Goal: Find specific page/section: Find specific page/section

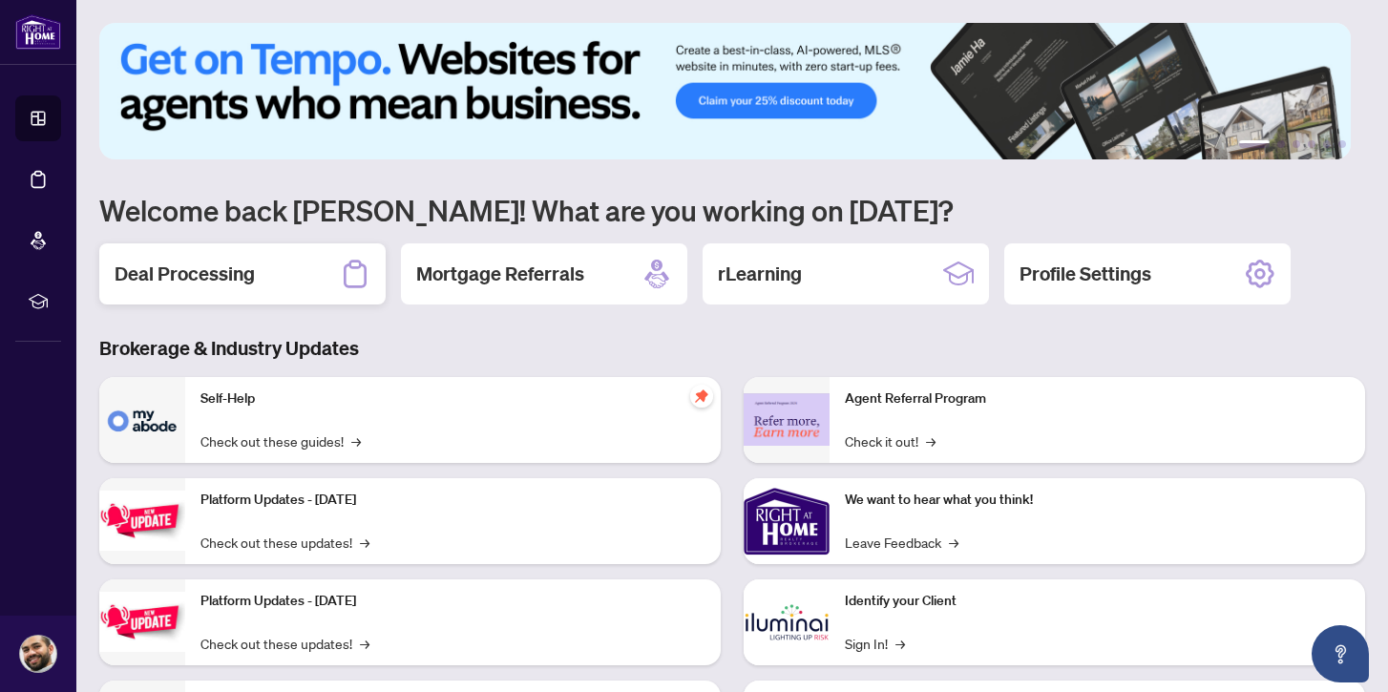
click at [268, 274] on div "Deal Processing" at bounding box center [242, 273] width 286 height 61
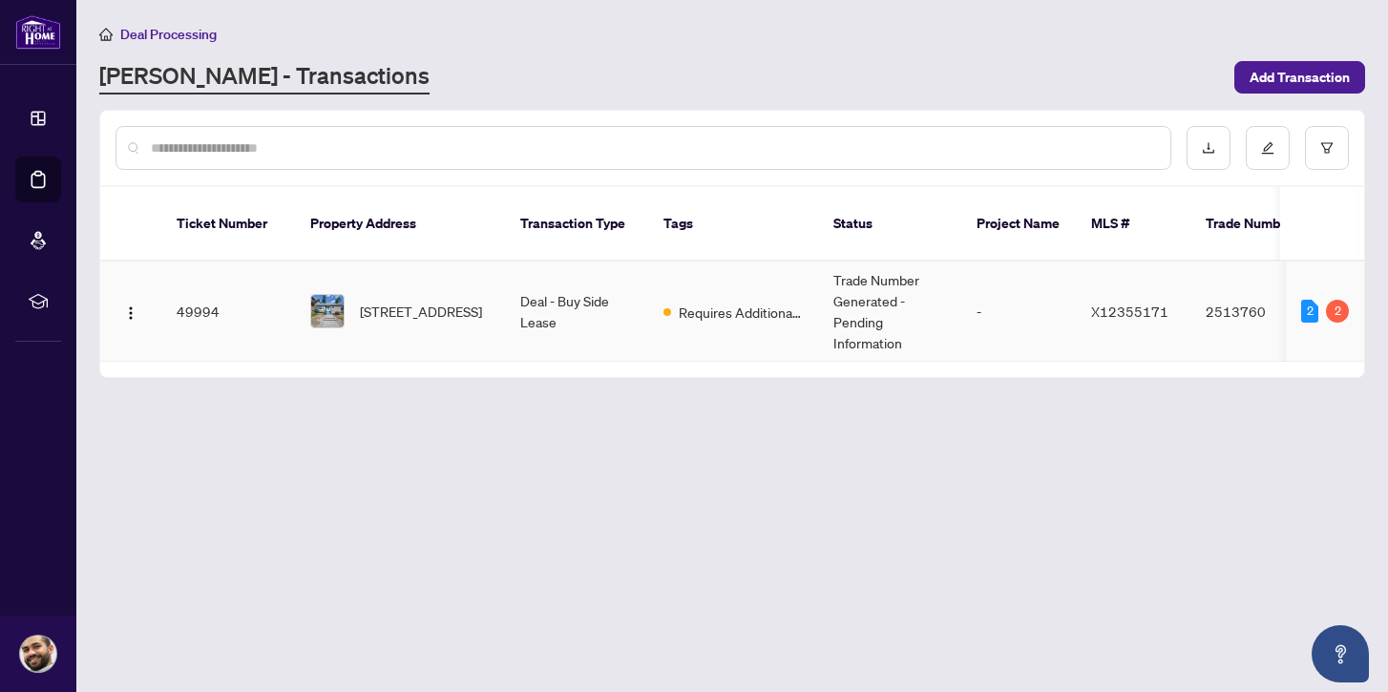
click at [1045, 285] on td "-" at bounding box center [1018, 312] width 115 height 100
click at [1045, 285] on main "Deal Processing RAHR - Transactions Add Transaction Ticket Number Property Addr…" at bounding box center [732, 346] width 1312 height 692
